Goal: Check status

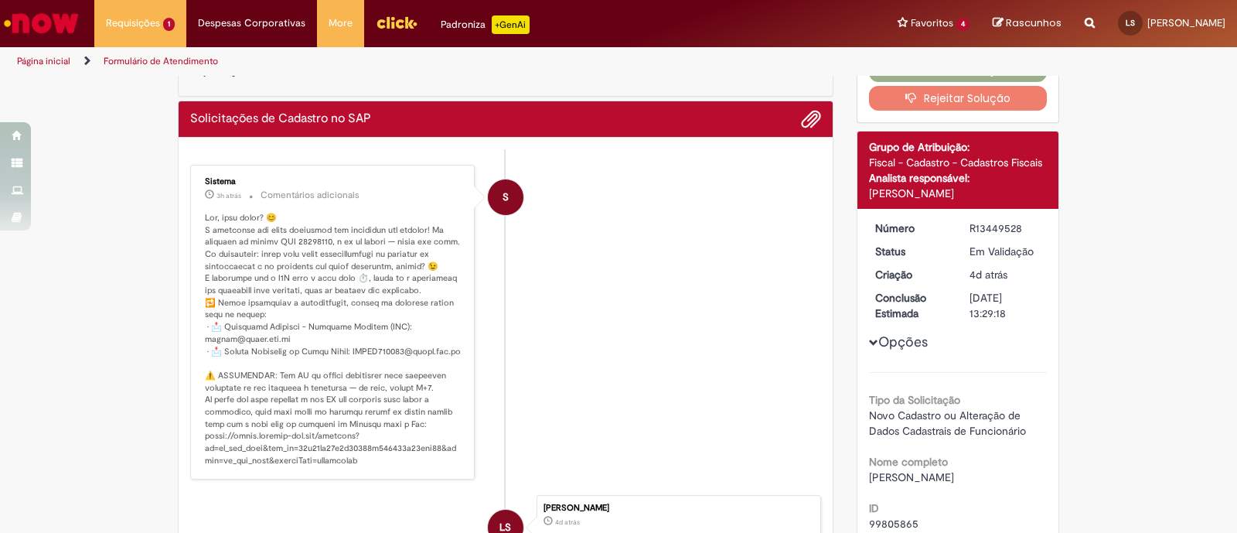
scroll to position [96, 0]
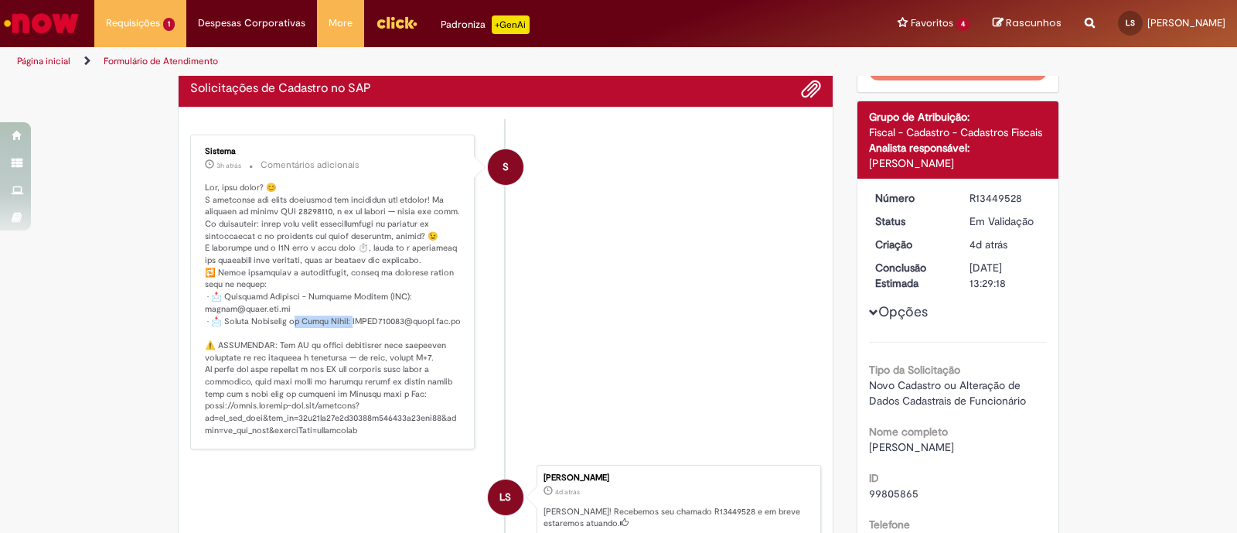
drag, startPoint x: 350, startPoint y: 334, endPoint x: 286, endPoint y: 329, distance: 64.4
click at [286, 329] on p "Histórico de tíquete" at bounding box center [333, 309] width 257 height 255
click at [329, 334] on p "Histórico de tíquete" at bounding box center [333, 309] width 257 height 255
drag, startPoint x: 342, startPoint y: 341, endPoint x: 197, endPoint y: 341, distance: 144.6
click at [205, 341] on p "Histórico de tíquete" at bounding box center [333, 309] width 257 height 255
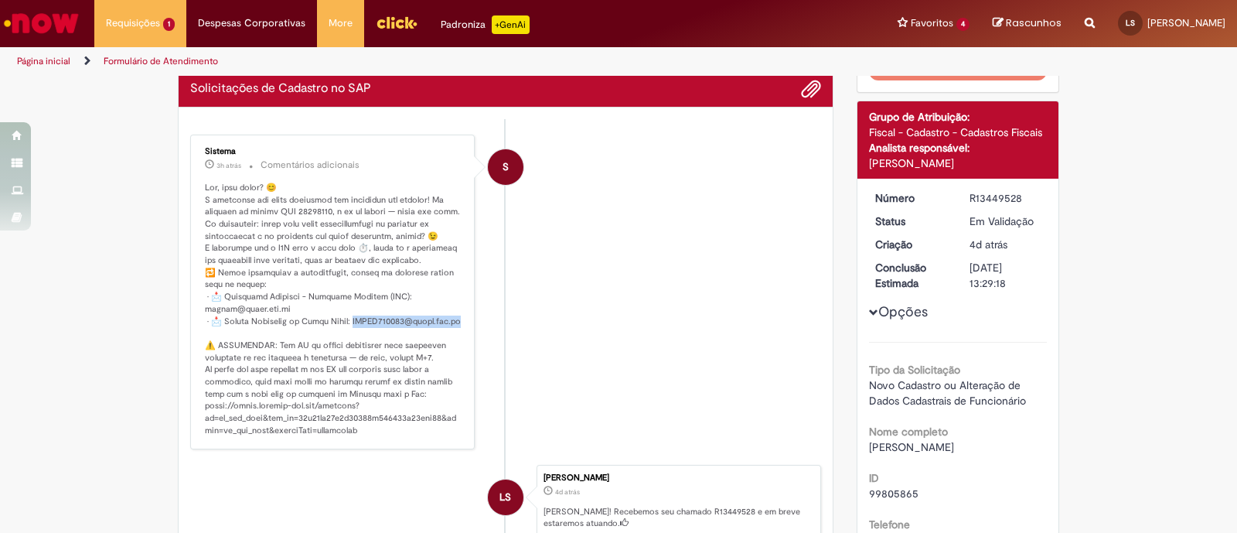
copy p "[EMAIL_ADDRESS][DOMAIN_NAME] ⚠️"
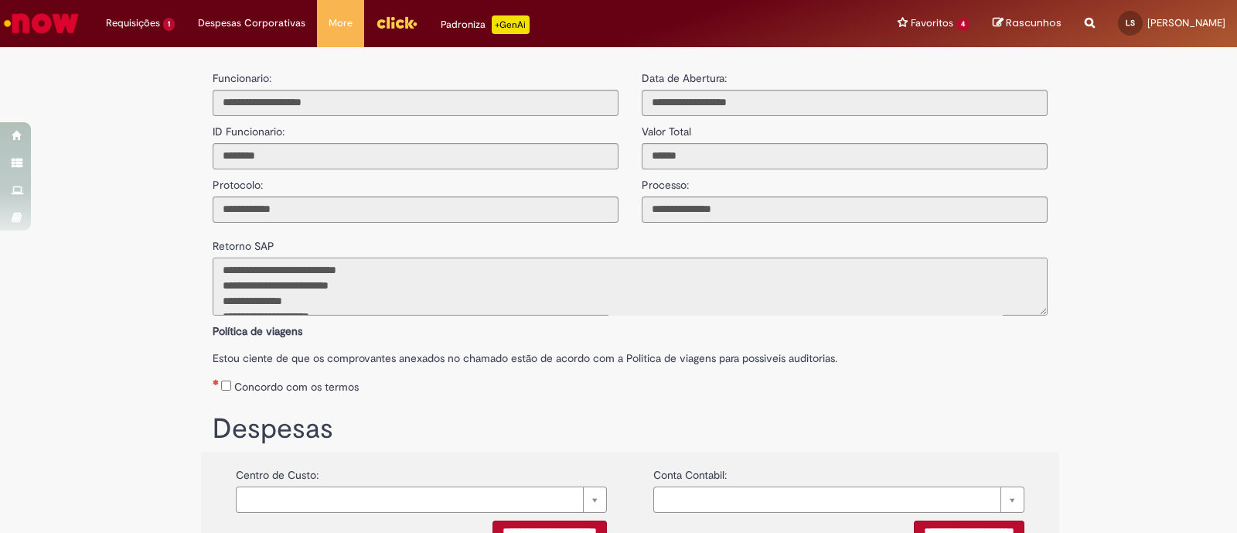
drag, startPoint x: 370, startPoint y: 285, endPoint x: 260, endPoint y: 286, distance: 109.8
click at [260, 286] on textarea "**********" at bounding box center [630, 286] width 835 height 58
drag, startPoint x: 711, startPoint y: 272, endPoint x: 198, endPoint y: 280, distance: 512.6
click at [201, 280] on div "**********" at bounding box center [630, 269] width 858 height 93
